Goal: Task Accomplishment & Management: Use online tool/utility

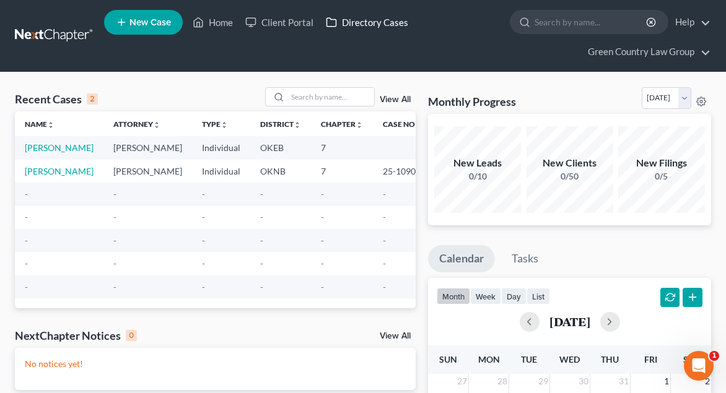
click at [395, 25] on link "Directory Cases" at bounding box center [367, 22] width 95 height 22
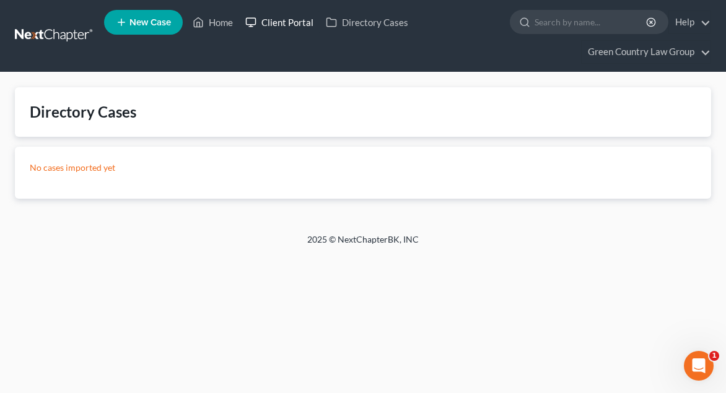
click at [313, 20] on link "Client Portal" at bounding box center [279, 22] width 81 height 22
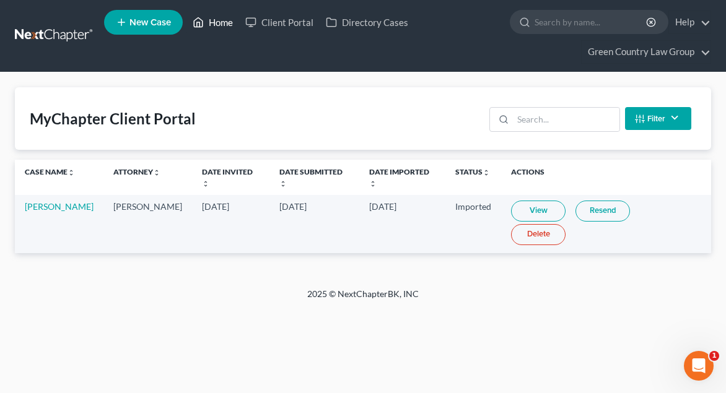
click at [222, 25] on link "Home" at bounding box center [212, 22] width 53 height 22
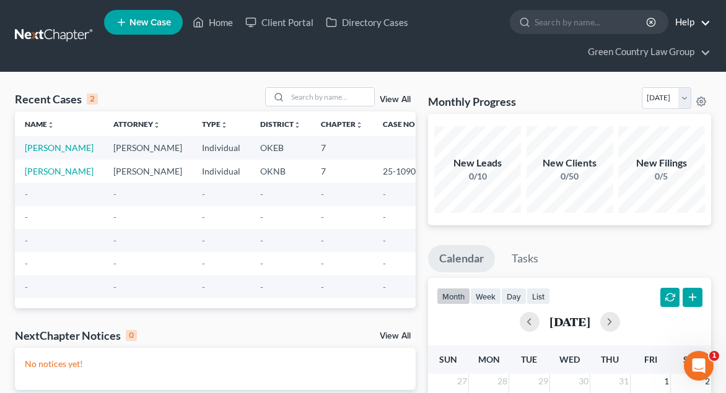
click at [699, 28] on link "Help" at bounding box center [690, 22] width 42 height 22
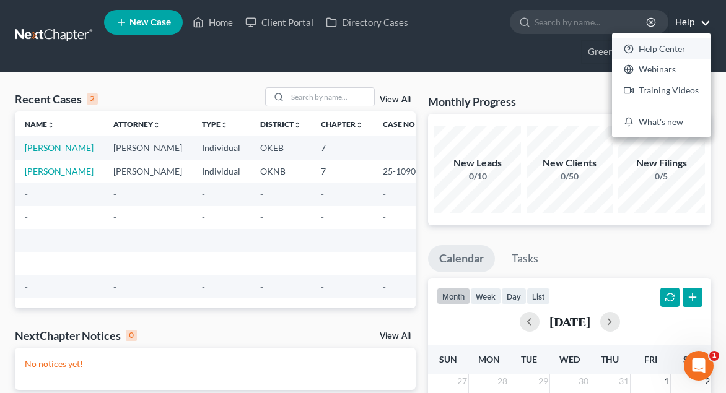
click at [673, 47] on link "Help Center" at bounding box center [661, 48] width 99 height 21
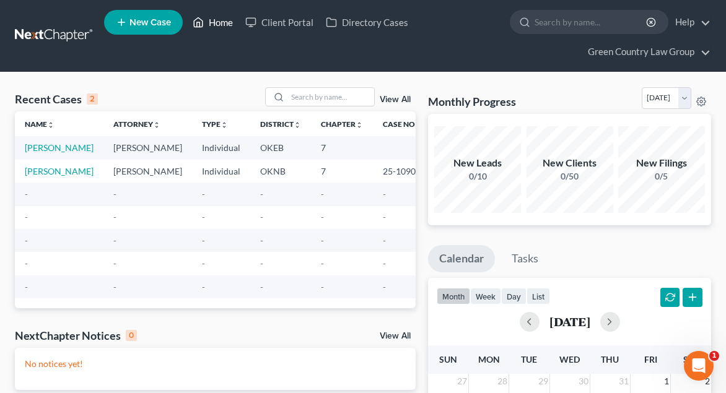
click at [224, 24] on link "Home" at bounding box center [212, 22] width 53 height 22
click at [52, 39] on link at bounding box center [54, 36] width 79 height 22
click at [702, 26] on link "Help" at bounding box center [690, 22] width 42 height 22
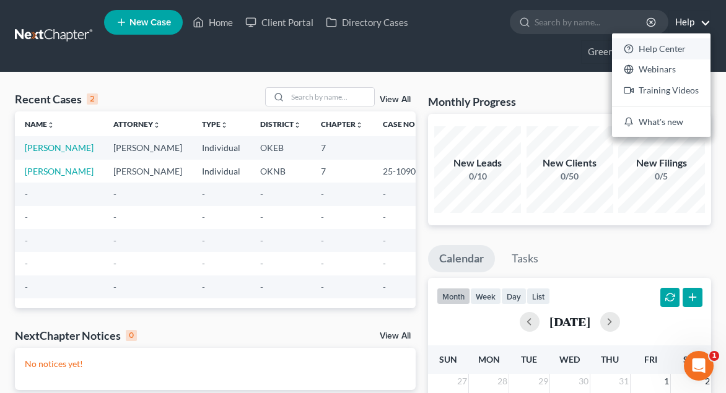
click at [681, 48] on link "Help Center" at bounding box center [661, 48] width 99 height 21
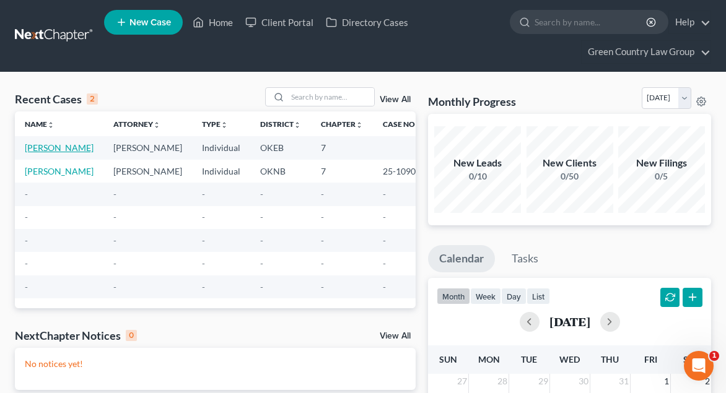
click at [42, 153] on link "[PERSON_NAME]" at bounding box center [59, 147] width 69 height 11
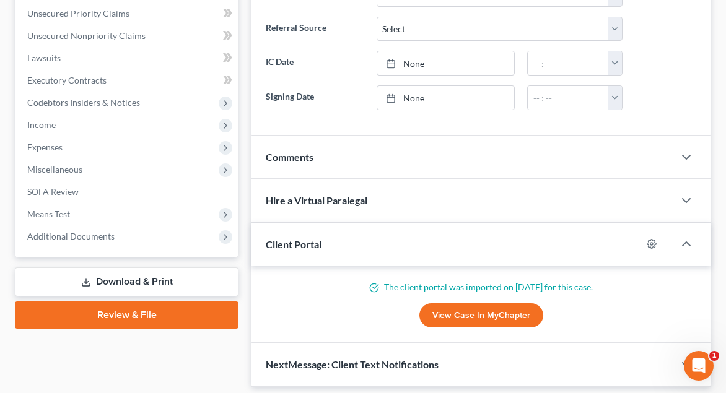
scroll to position [305, 0]
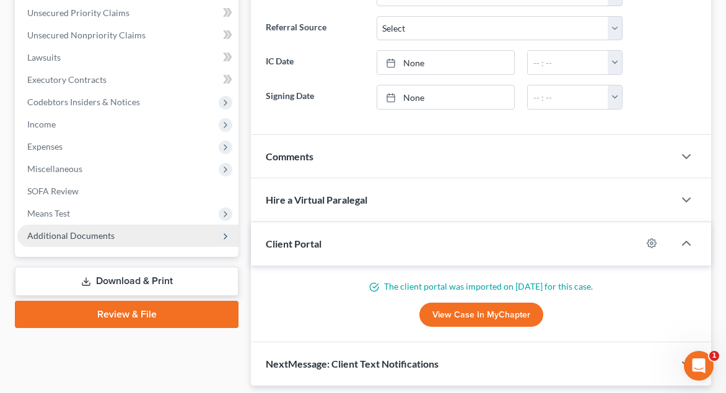
click at [64, 234] on span "Additional Documents" at bounding box center [70, 235] width 87 height 11
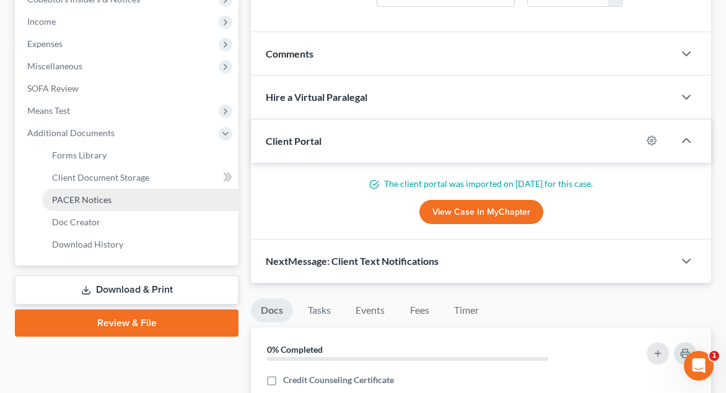
scroll to position [410, 0]
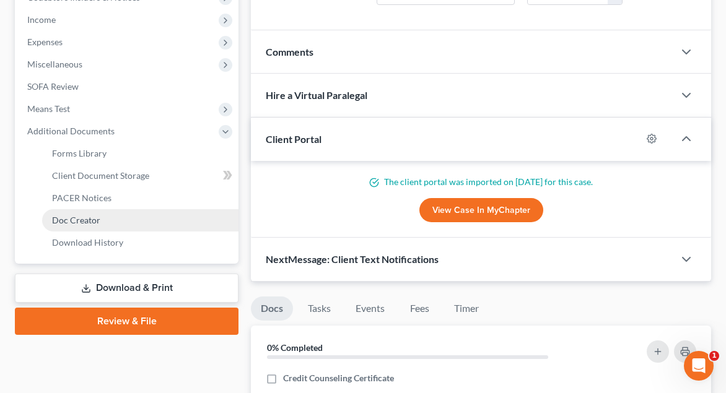
click at [87, 225] on span "Doc Creator" at bounding box center [76, 220] width 48 height 11
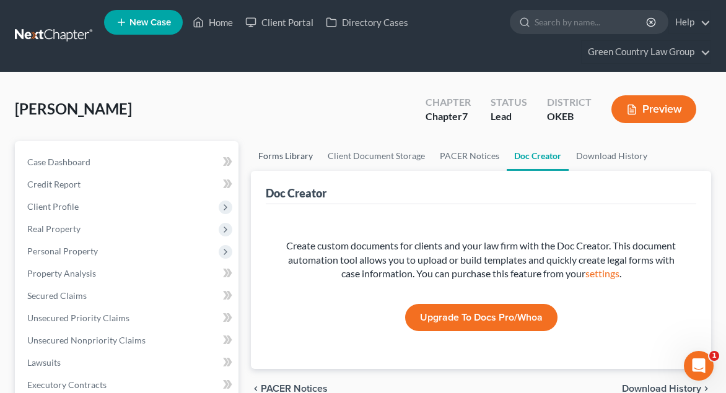
click at [296, 157] on link "Forms Library" at bounding box center [285, 156] width 69 height 30
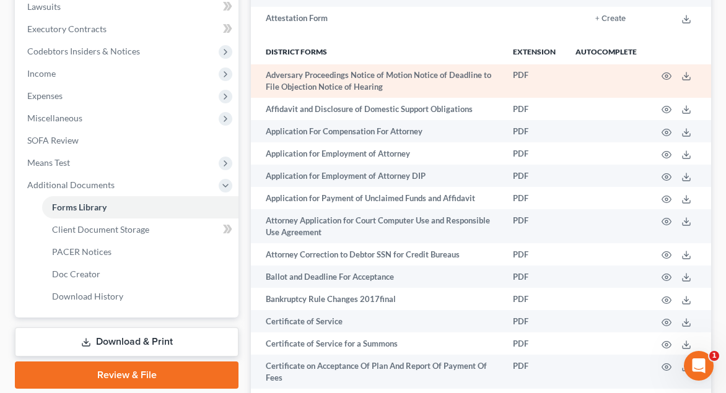
scroll to position [357, 0]
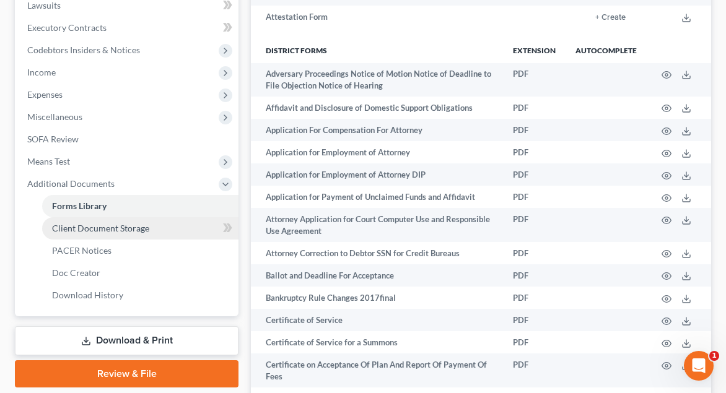
click at [136, 232] on span "Client Document Storage" at bounding box center [100, 228] width 97 height 11
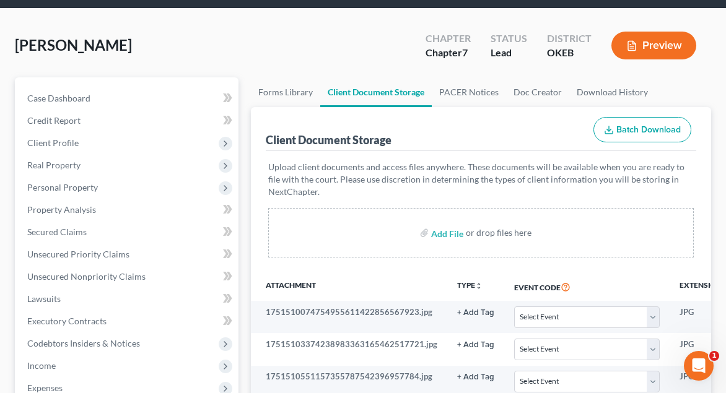
scroll to position [61, 0]
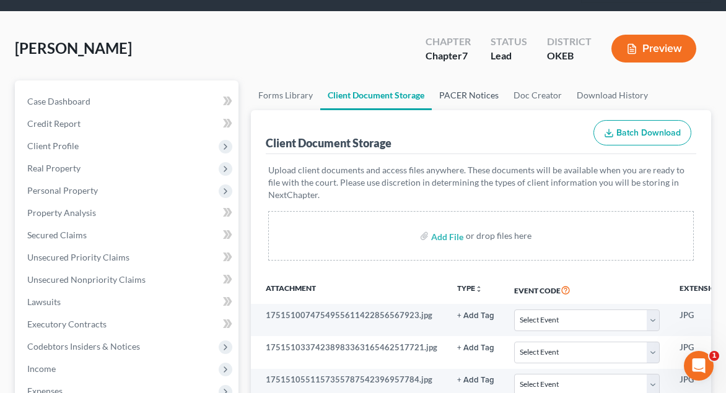
click at [481, 97] on link "PACER Notices" at bounding box center [469, 96] width 74 height 30
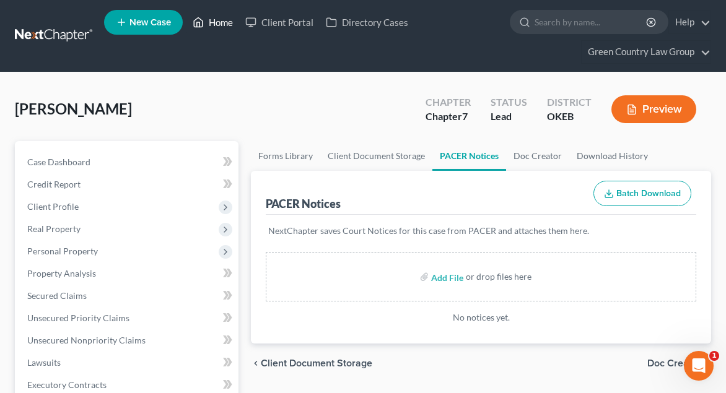
click at [221, 28] on link "Home" at bounding box center [212, 22] width 53 height 22
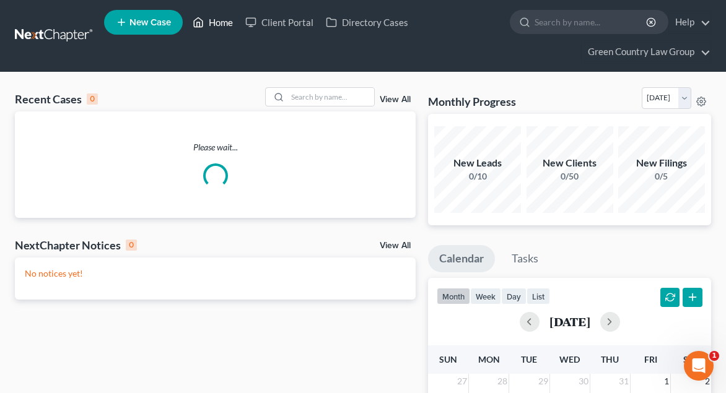
click at [221, 28] on link "Home" at bounding box center [212, 22] width 53 height 22
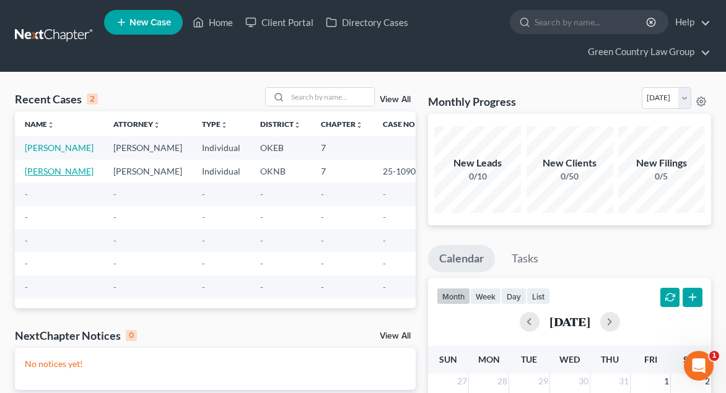
click at [38, 177] on link "[PERSON_NAME]" at bounding box center [59, 171] width 69 height 11
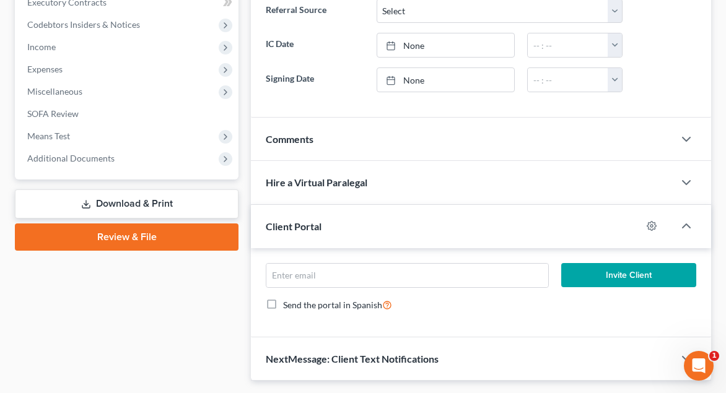
scroll to position [383, 0]
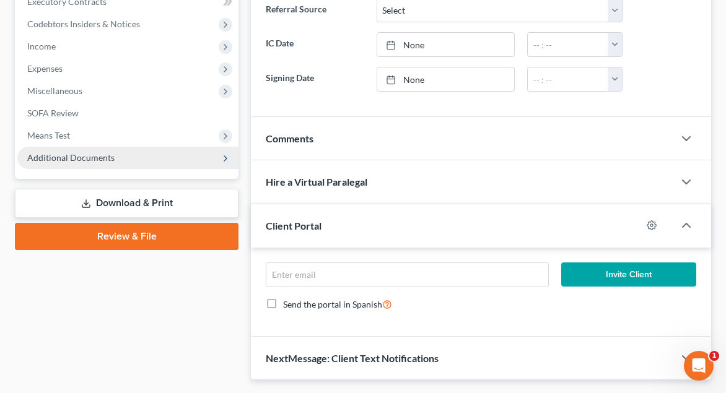
click at [69, 155] on span "Additional Documents" at bounding box center [70, 157] width 87 height 11
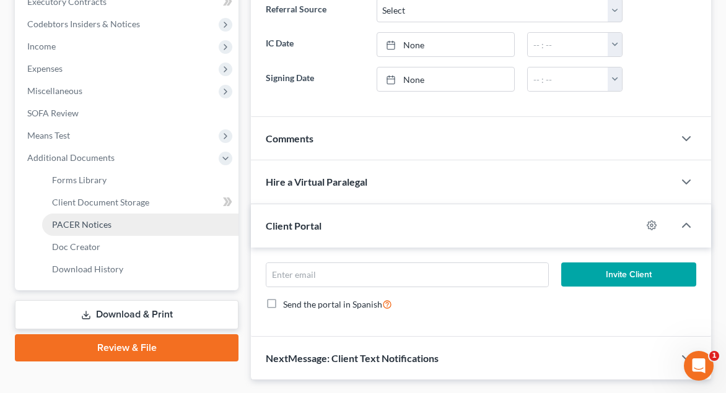
click at [95, 224] on span "PACER Notices" at bounding box center [81, 224] width 59 height 11
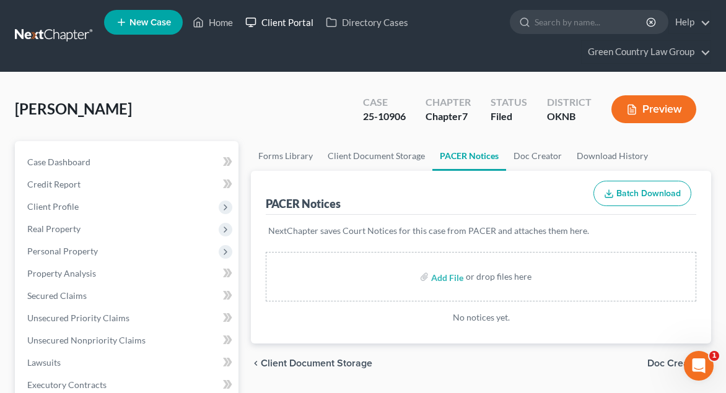
click at [277, 33] on link "Client Portal" at bounding box center [279, 22] width 81 height 22
click at [148, 51] on ul "New Case Home Client Portal Directory Cases - No Result - See all results Or Pr…" at bounding box center [407, 35] width 607 height 59
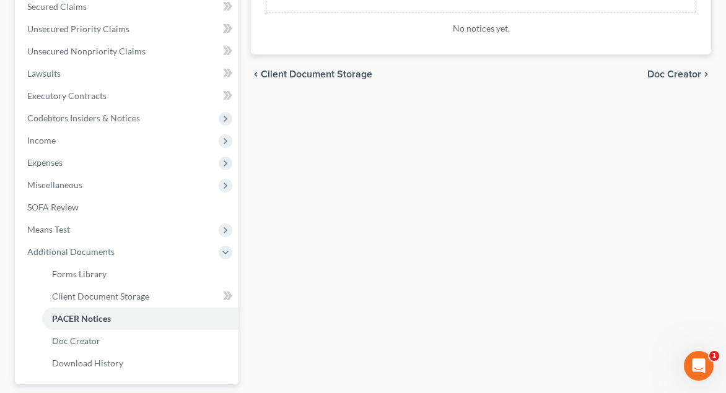
scroll to position [292, 0]
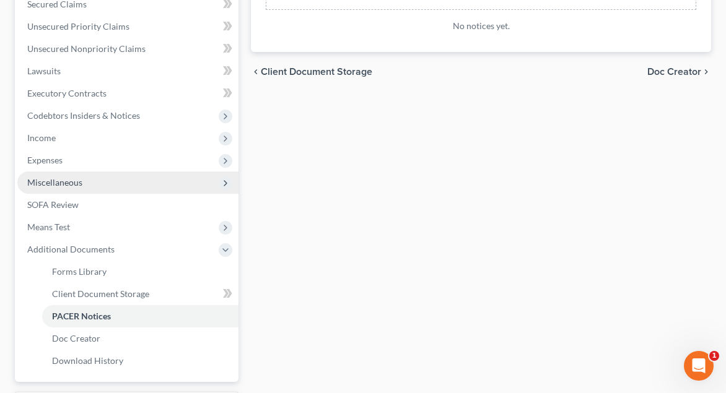
click at [76, 183] on span "Miscellaneous" at bounding box center [54, 182] width 55 height 11
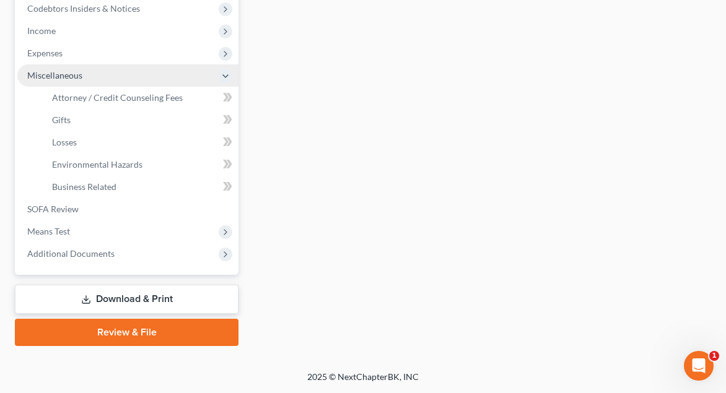
scroll to position [399, 0]
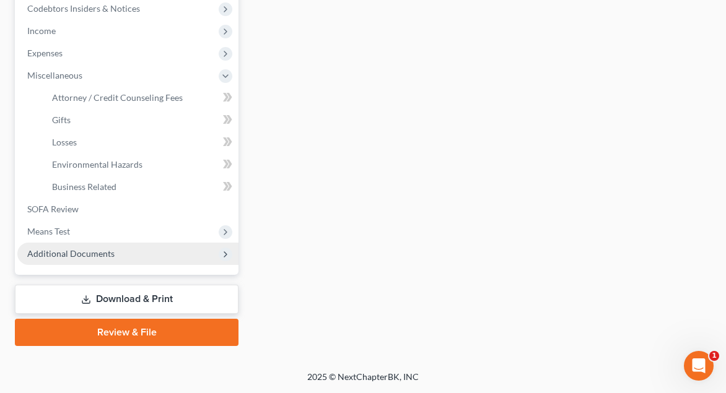
click at [77, 254] on span "Additional Documents" at bounding box center [70, 253] width 87 height 11
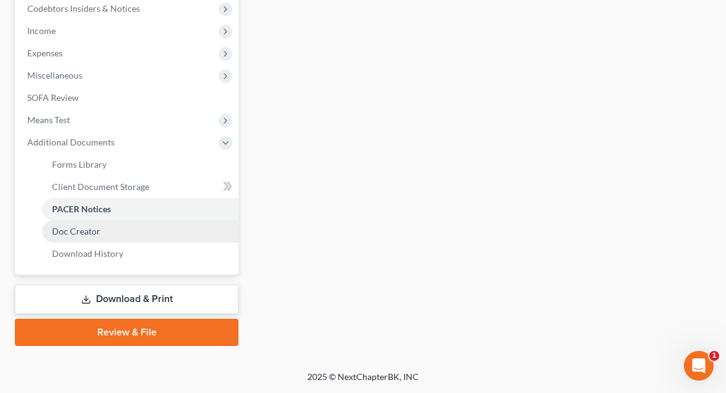
click at [84, 232] on span "Doc Creator" at bounding box center [76, 231] width 48 height 11
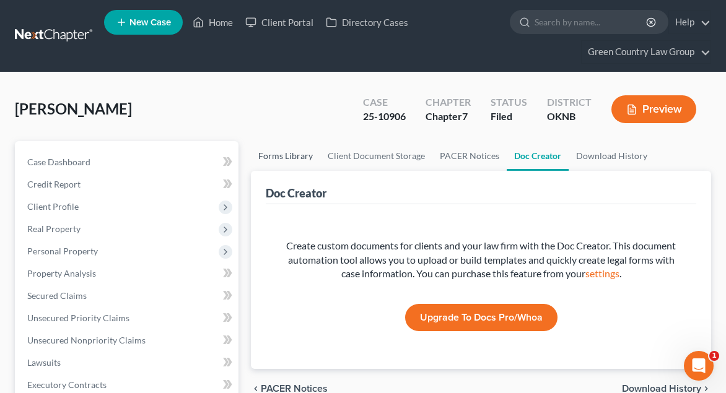
click at [300, 159] on link "Forms Library" at bounding box center [285, 156] width 69 height 30
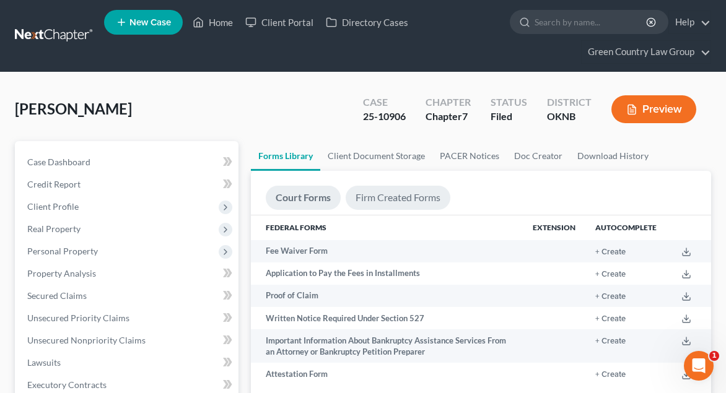
click at [393, 203] on link "Firm Created Forms" at bounding box center [398, 198] width 105 height 24
